Goal: Task Accomplishment & Management: Use online tool/utility

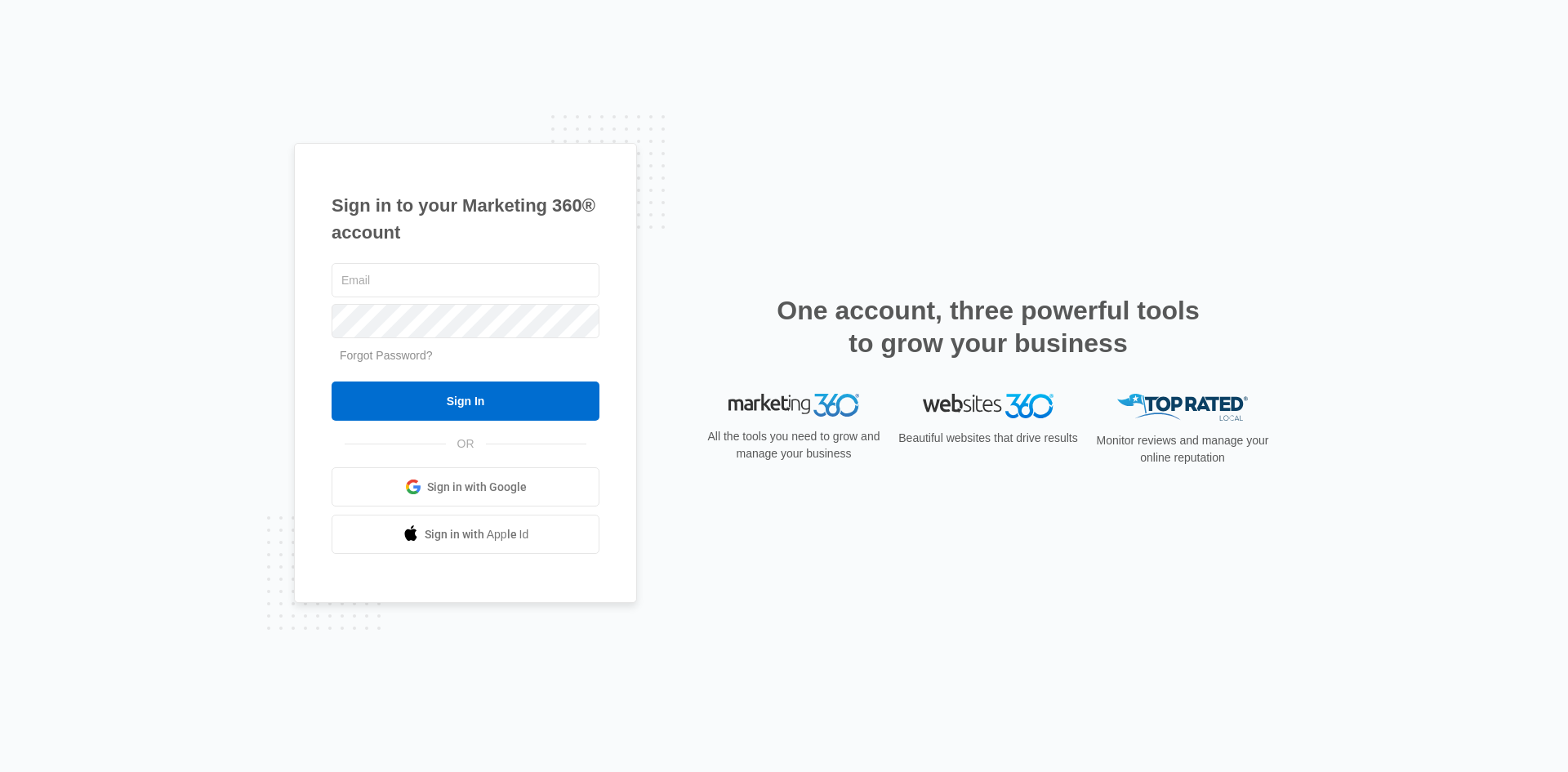
type input "[PERSON_NAME][EMAIL_ADDRESS][PERSON_NAME][DOMAIN_NAME]"
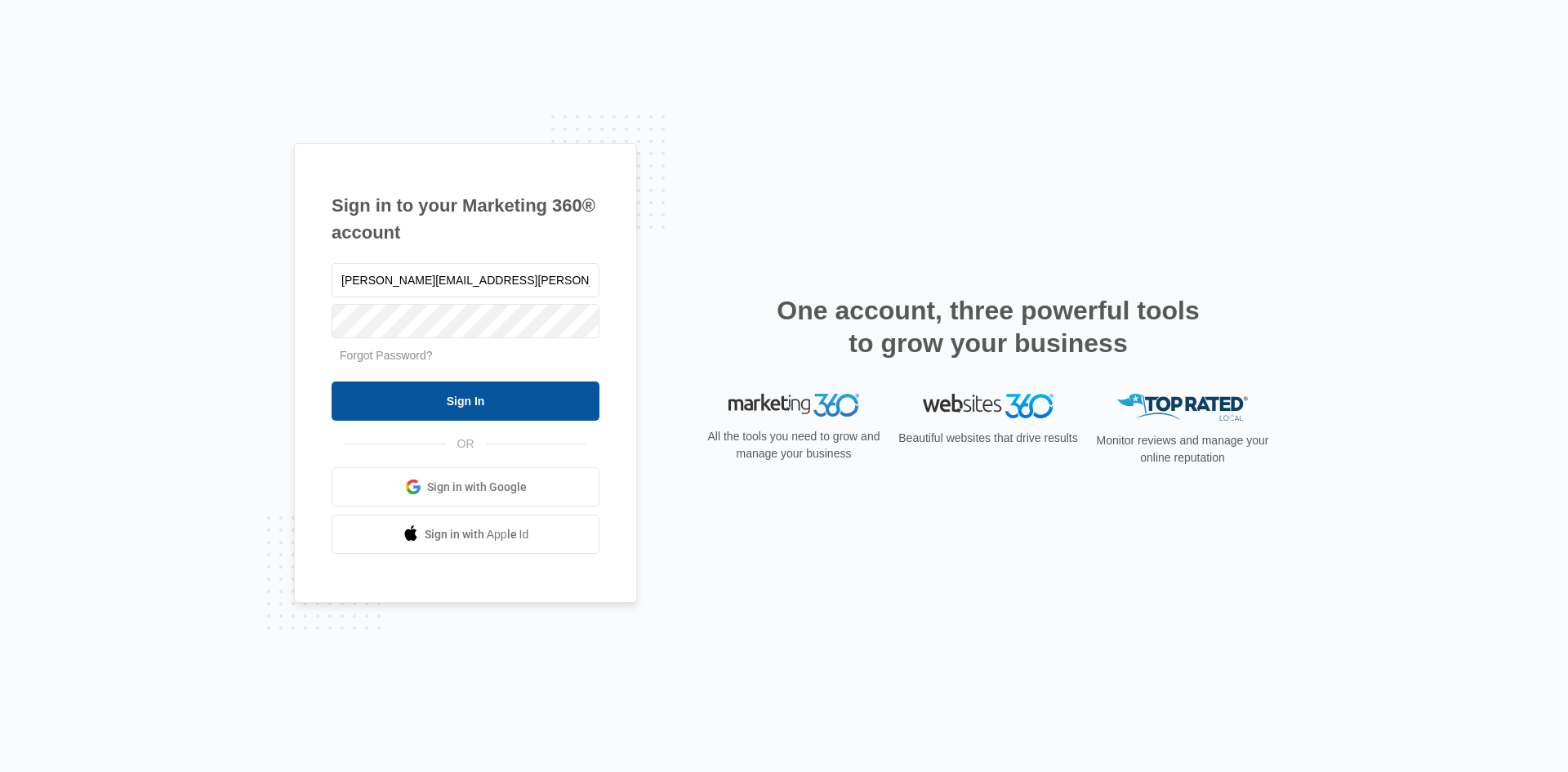
click at [458, 395] on input "Sign In" at bounding box center [466, 401] width 268 height 39
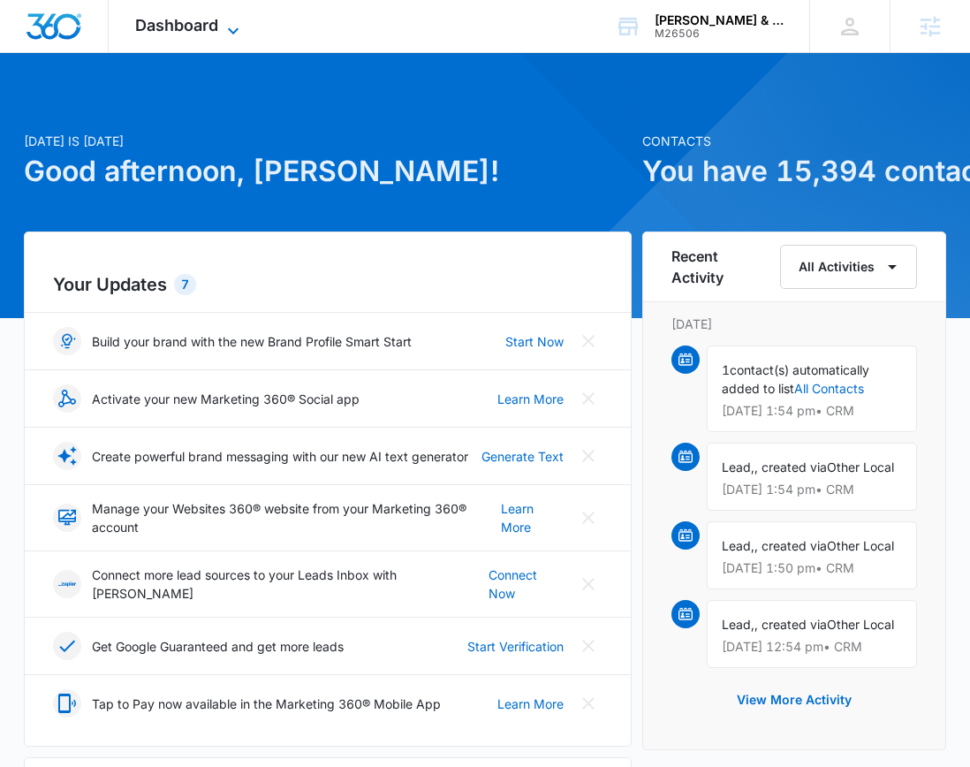
click at [176, 22] on span "Dashboard" at bounding box center [176, 25] width 83 height 19
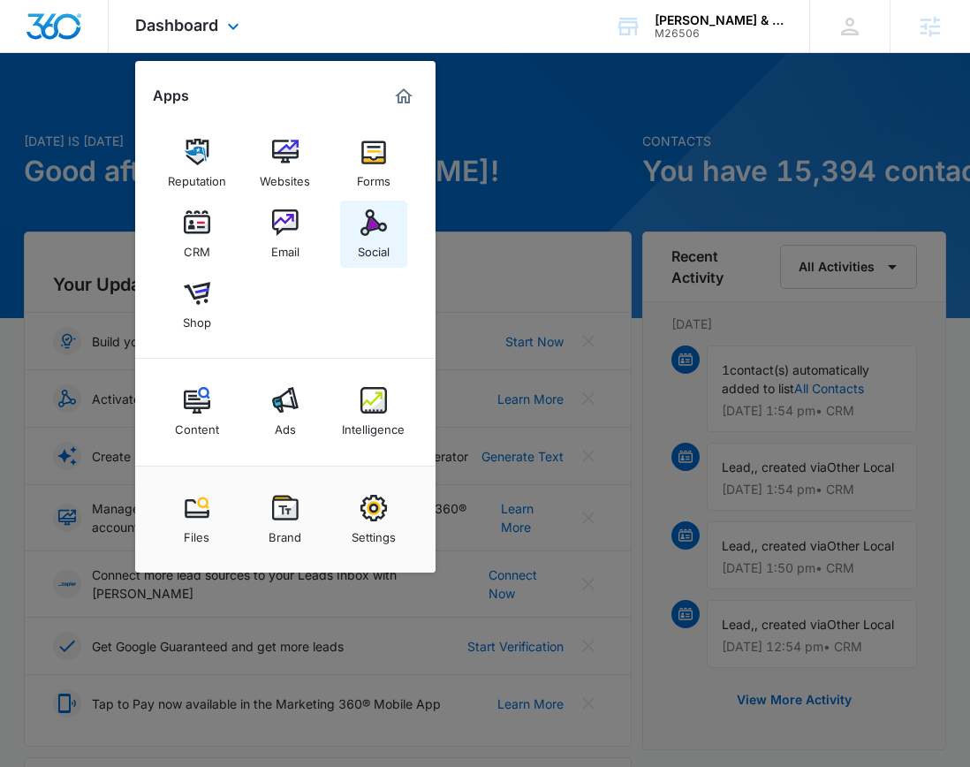
click at [381, 220] on img at bounding box center [374, 222] width 27 height 27
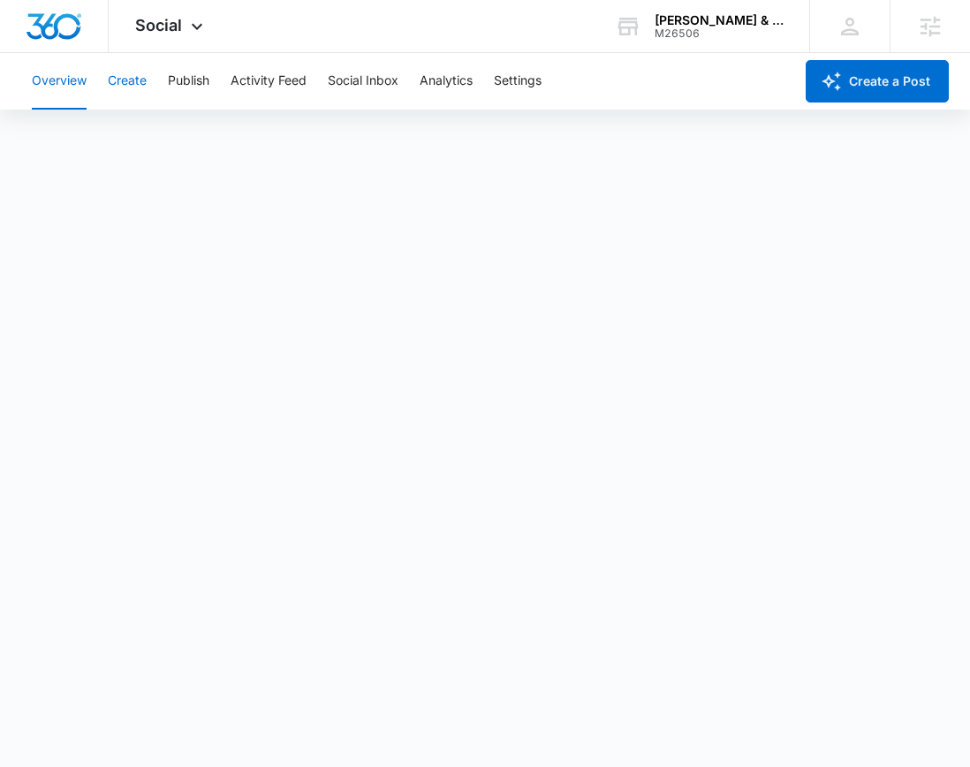
click at [133, 83] on button "Create" at bounding box center [127, 81] width 39 height 57
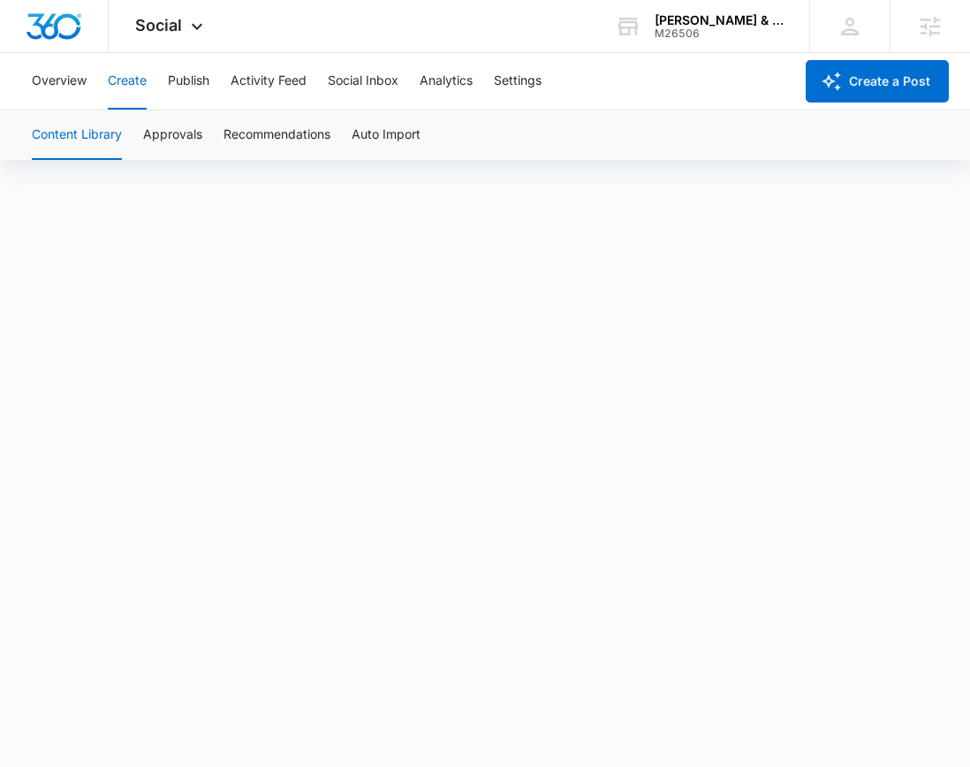
scroll to position [12, 0]
click at [185, 127] on button "Approvals" at bounding box center [172, 134] width 59 height 49
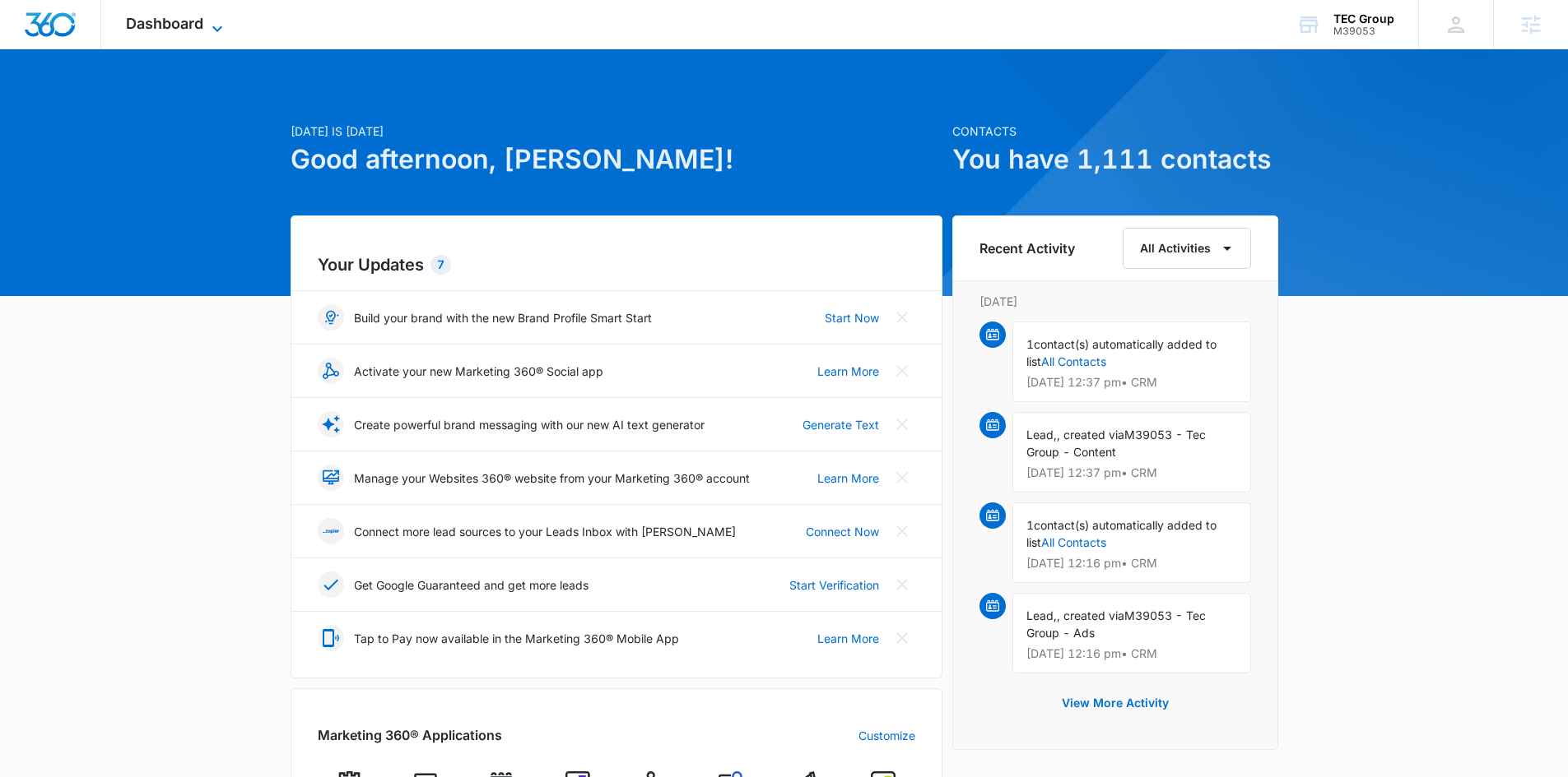
click at [171, 25] on span "Dashboard" at bounding box center [164, 23] width 77 height 18
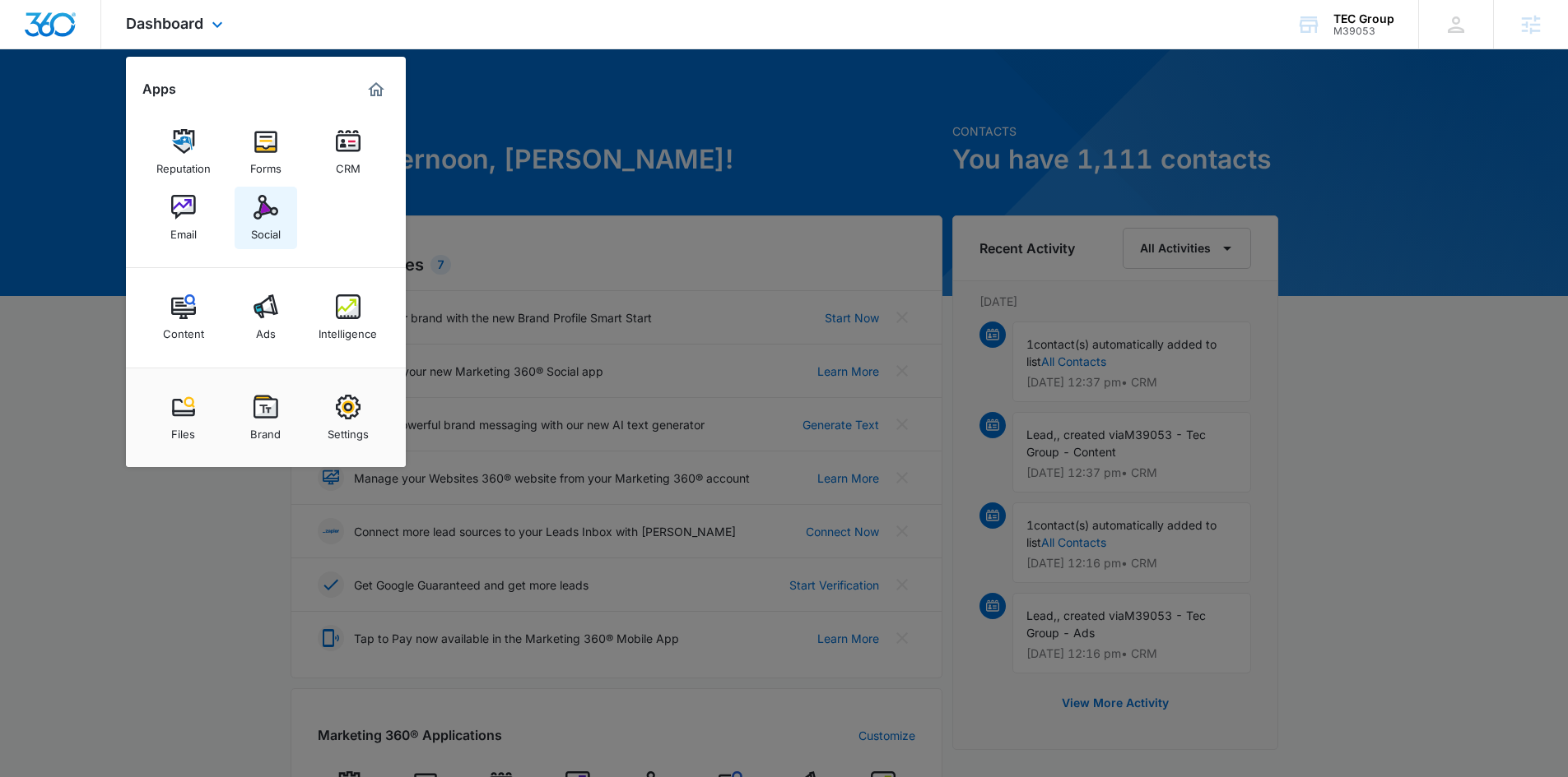
click at [256, 208] on img at bounding box center [265, 207] width 25 height 25
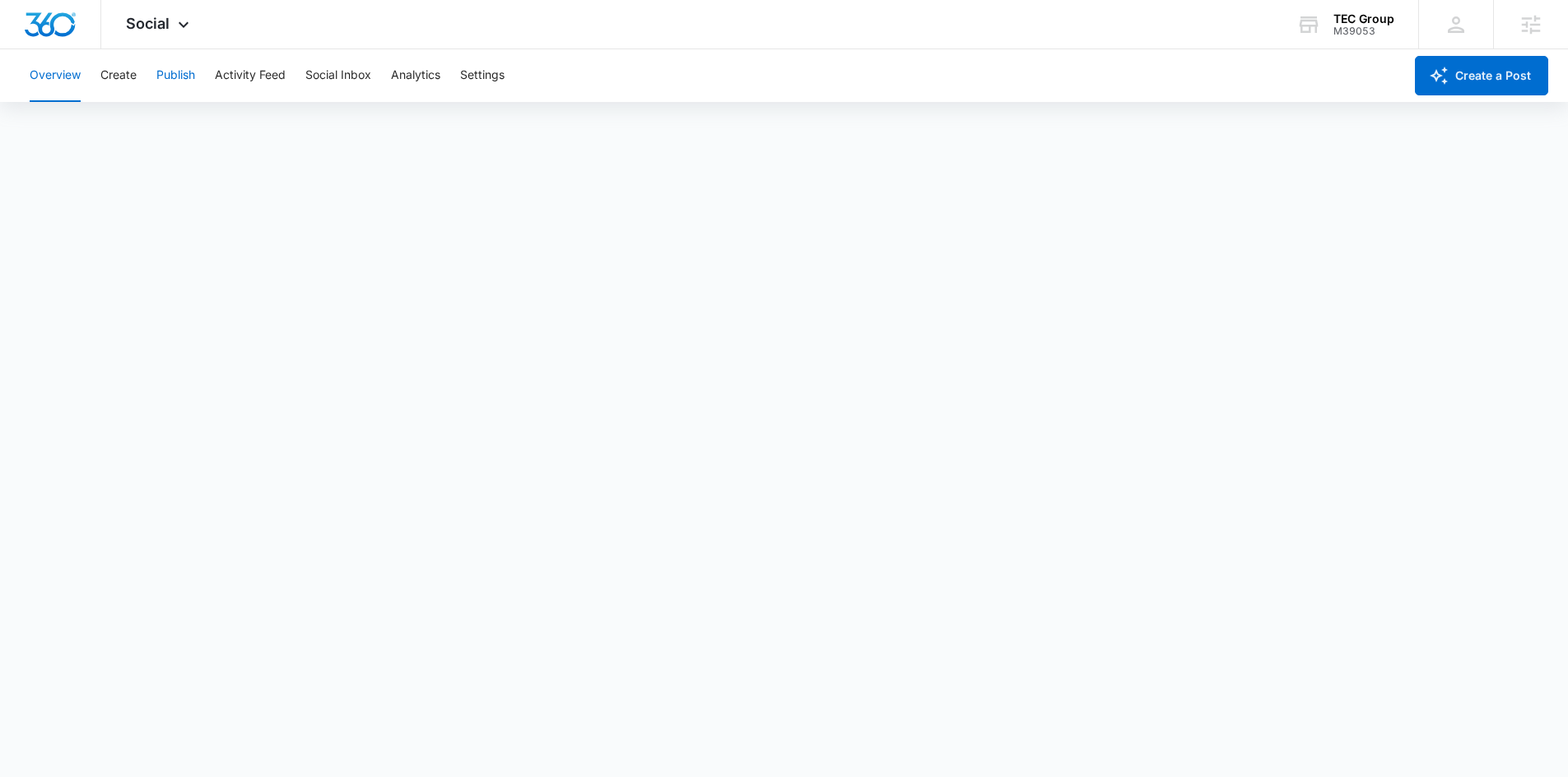
click at [162, 76] on button "Publish" at bounding box center [176, 75] width 39 height 53
click at [131, 131] on button "Schedules" at bounding box center [126, 125] width 56 height 46
click at [60, 126] on button "Calendar" at bounding box center [54, 125] width 48 height 46
click at [88, 80] on div "Overview Create Publish Activity Feed Social Inbox Analytics Settings" at bounding box center [711, 75] width 1384 height 53
click at [112, 74] on button "Create" at bounding box center [118, 75] width 36 height 53
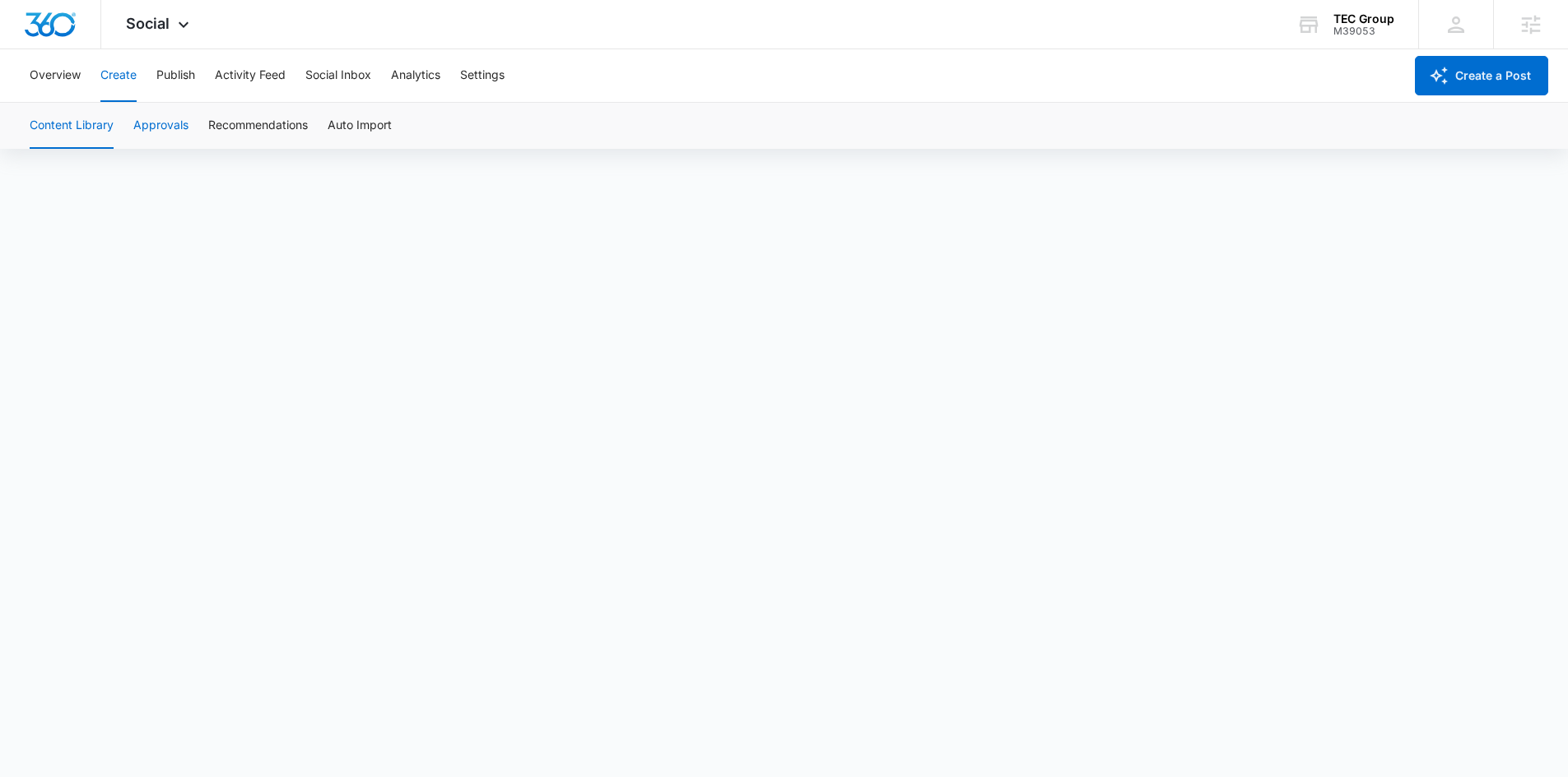
click at [154, 124] on button "Approvals" at bounding box center [160, 125] width 55 height 46
